Goal: Task Accomplishment & Management: Complete application form

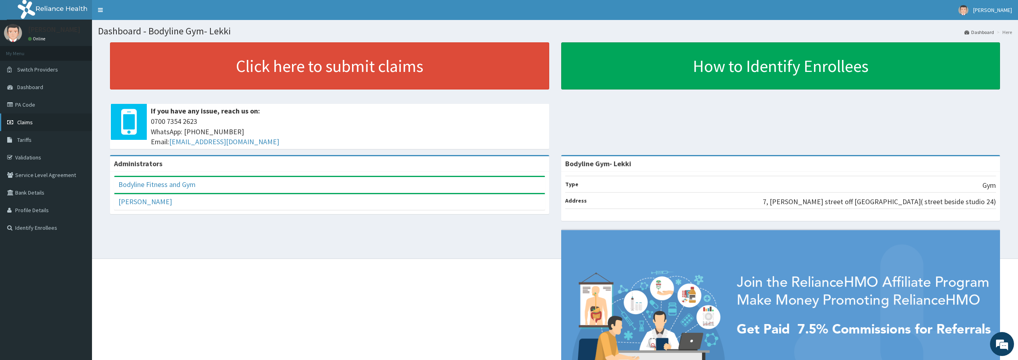
click at [59, 124] on link "Claims" at bounding box center [46, 123] width 92 height 18
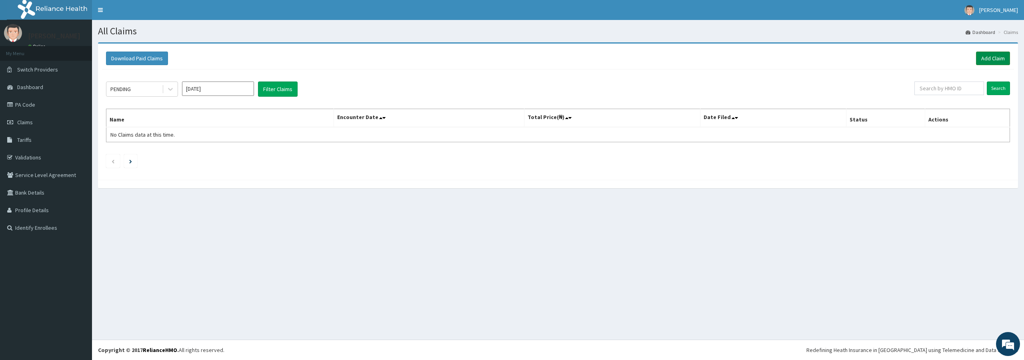
click at [984, 61] on link "Add Claim" at bounding box center [993, 59] width 34 height 14
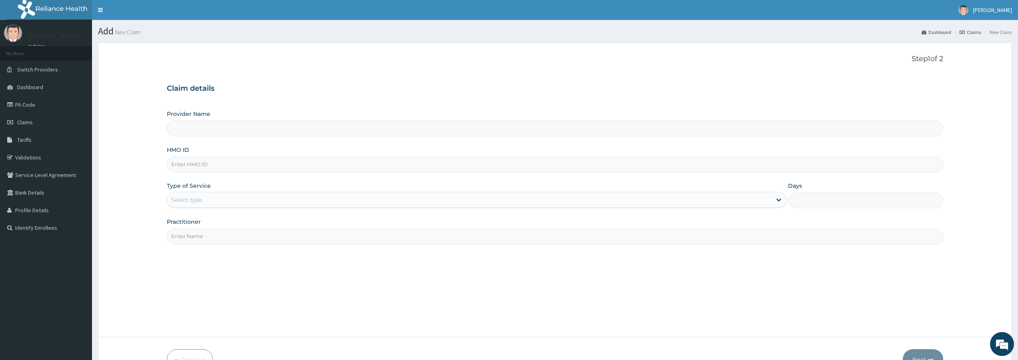
type input "Bodyline Gym- Lekki"
type input "1"
click at [194, 167] on input "HMO ID" at bounding box center [555, 165] width 776 height 16
type input "LLD/10036/A"
drag, startPoint x: 184, startPoint y: 235, endPoint x: 207, endPoint y: 250, distance: 27.6
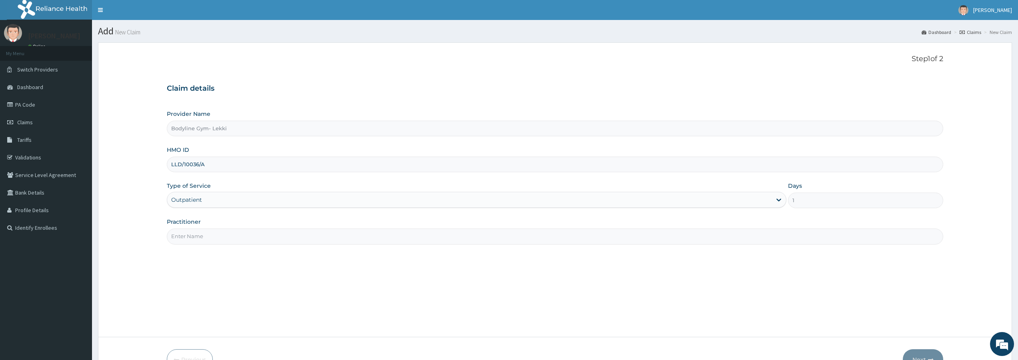
click at [184, 236] on input "Practitioner" at bounding box center [555, 237] width 776 height 16
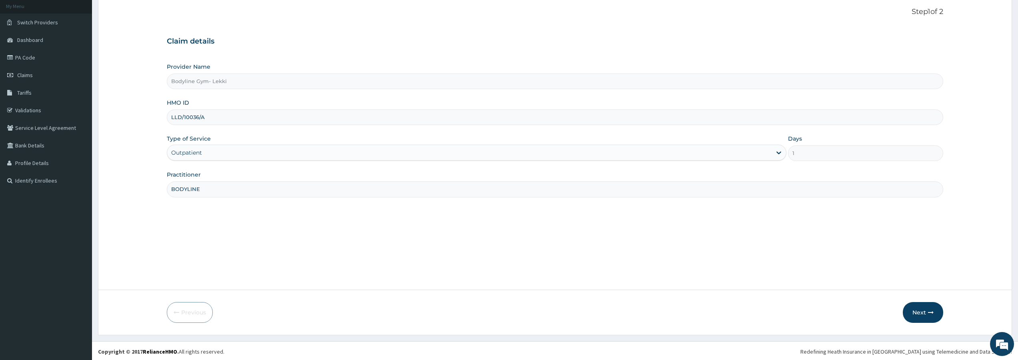
scroll to position [49, 0]
type input "BODYLINE"
click at [920, 310] on button "Next" at bounding box center [922, 311] width 40 height 21
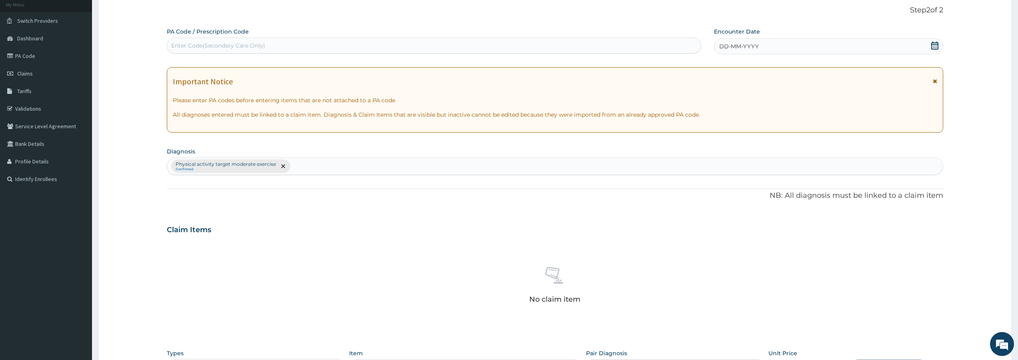
click at [185, 46] on div "Enter Code(Secondary Care Only)" at bounding box center [218, 46] width 94 height 8
type input "PA/EF73D8"
click at [723, 46] on span "DD-MM-YYYY" at bounding box center [739, 46] width 40 height 8
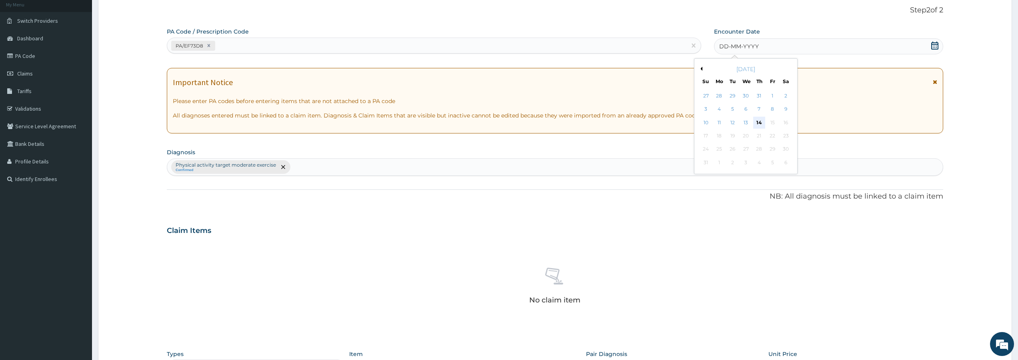
click at [756, 123] on div "14" at bounding box center [759, 123] width 12 height 12
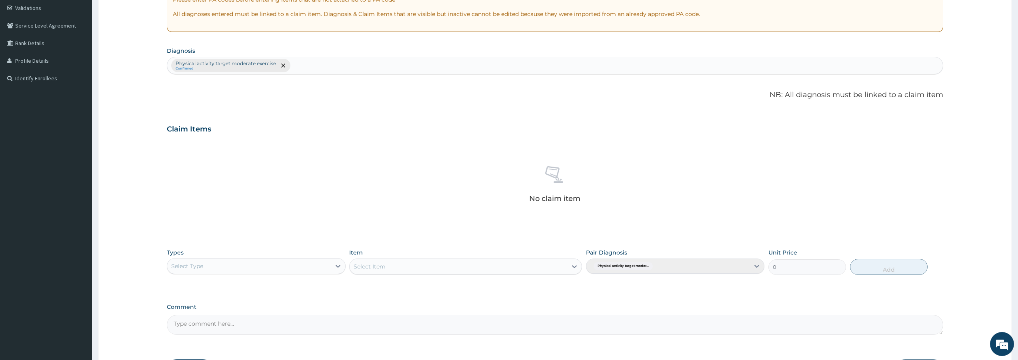
scroll to position [208, 0]
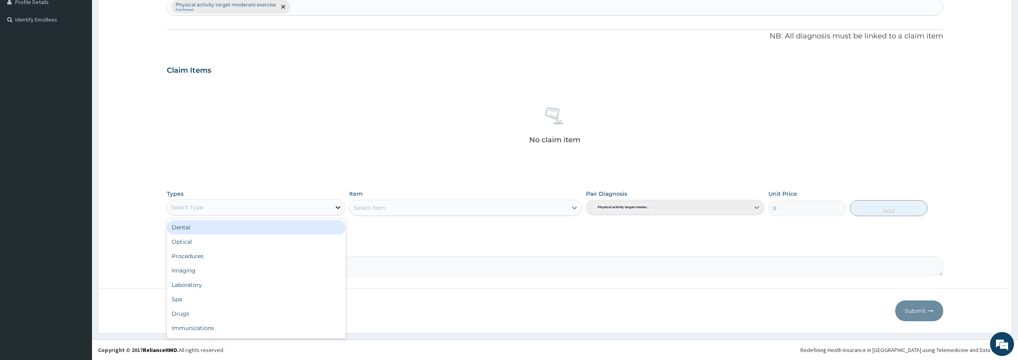
click at [332, 209] on div at bounding box center [338, 207] width 14 height 14
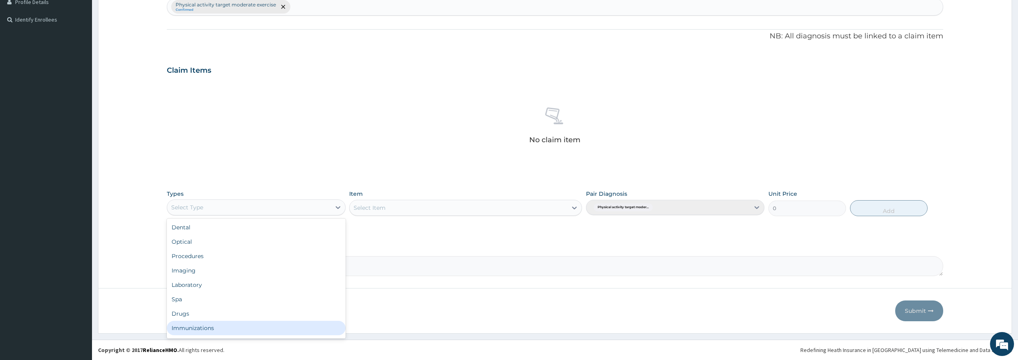
scroll to position [27, 0]
click at [200, 329] on div "Gym" at bounding box center [256, 330] width 178 height 14
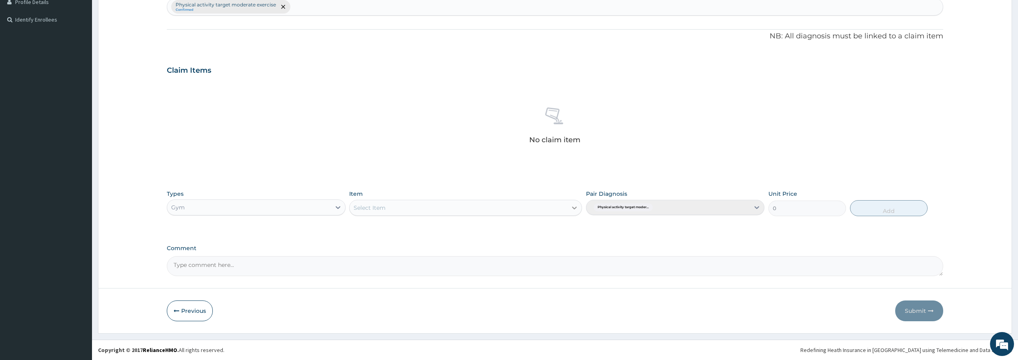
click at [575, 207] on icon at bounding box center [574, 208] width 8 height 8
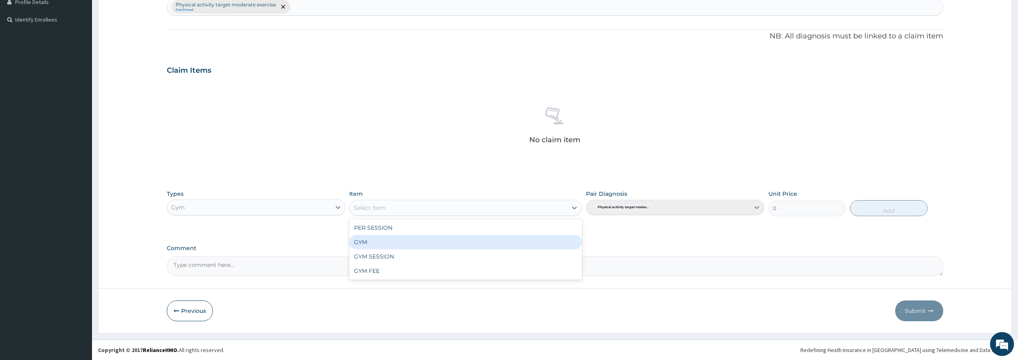
drag, startPoint x: 389, startPoint y: 241, endPoint x: 418, endPoint y: 237, distance: 29.8
click at [394, 240] on div "GYM" at bounding box center [465, 242] width 233 height 14
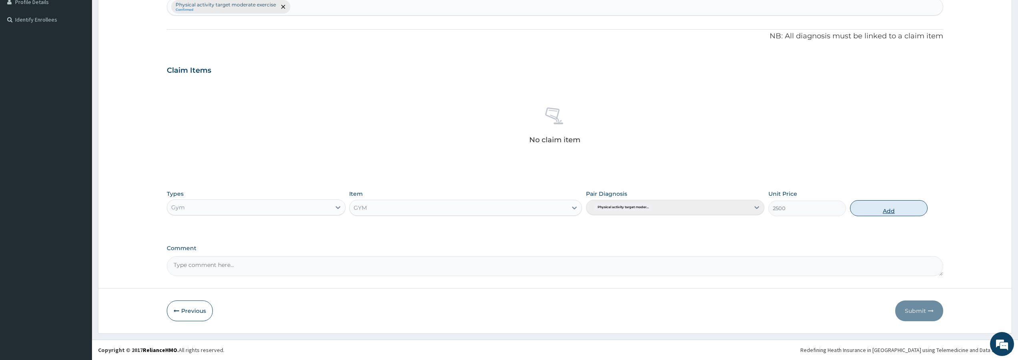
click at [887, 207] on button "Add" at bounding box center [889, 208] width 78 height 16
type input "0"
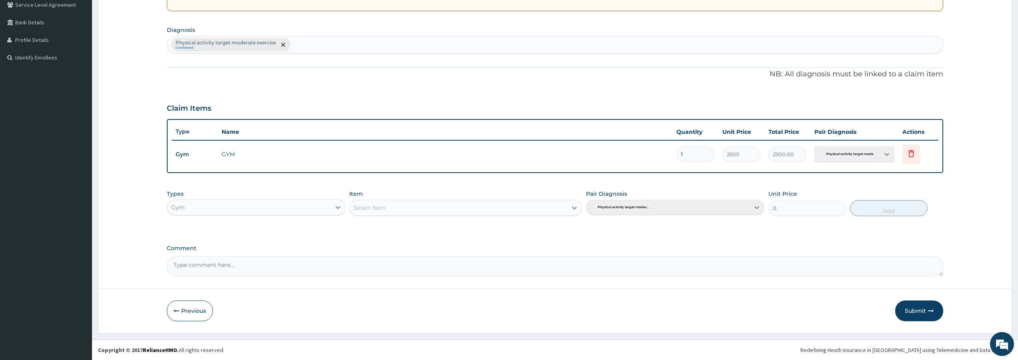
scroll to position [170, 0]
click at [912, 311] on button "Submit" at bounding box center [919, 311] width 48 height 21
